Goal: Navigation & Orientation: Find specific page/section

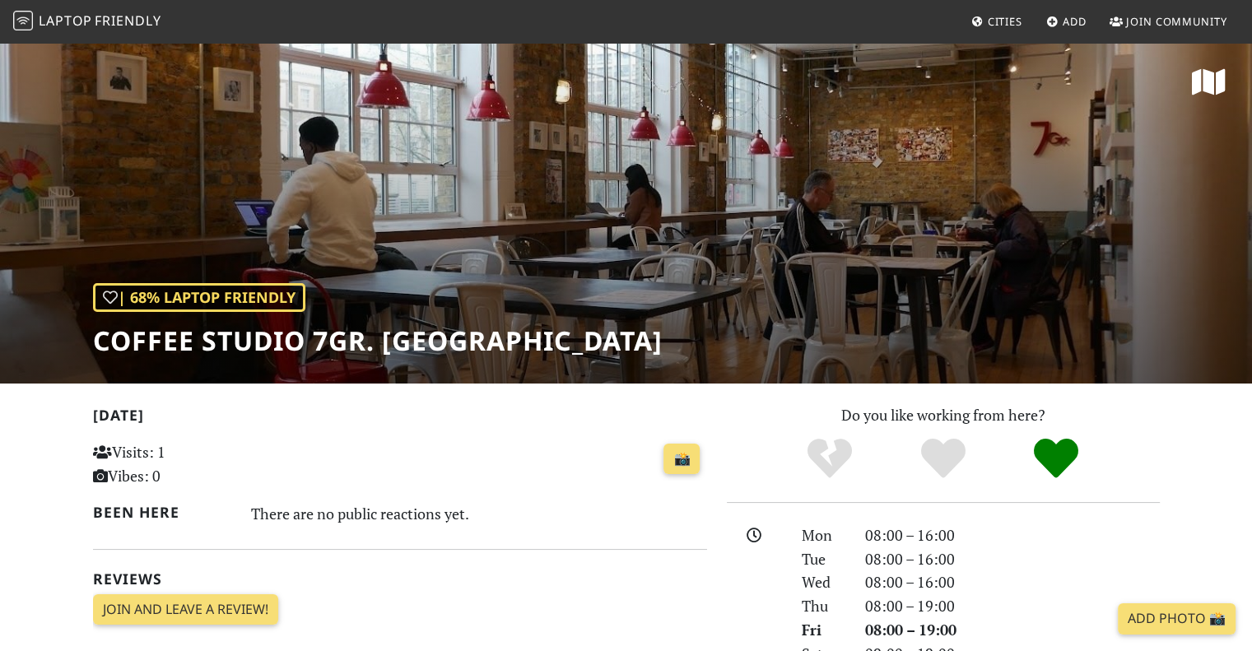
click at [1000, 25] on span "Cities" at bounding box center [1004, 21] width 35 height 15
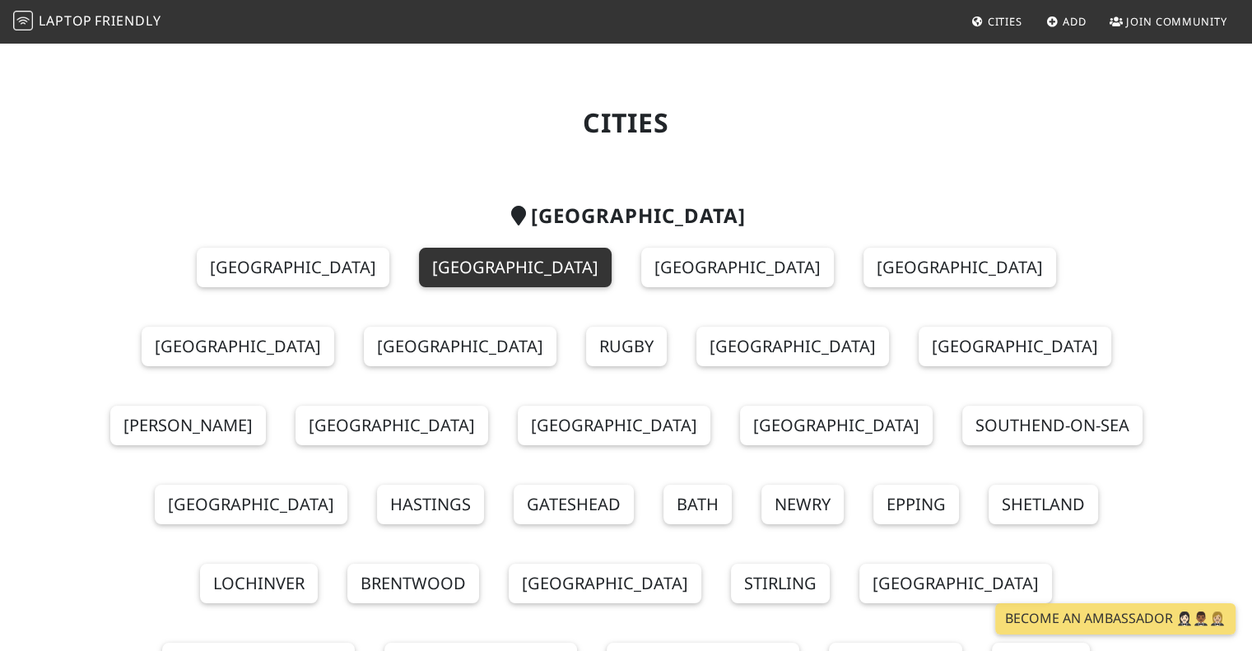
click at [419, 258] on link "[GEOGRAPHIC_DATA]" at bounding box center [515, 267] width 193 height 39
